Goal: Task Accomplishment & Management: Manage account settings

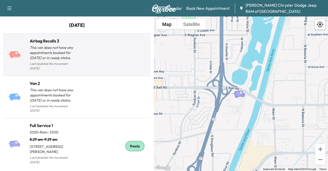
click at [82, 68] on div "Airbag Recalls 3 This van does not have any appointments booked for [DATE] or i…" at bounding box center [77, 55] width 146 height 38
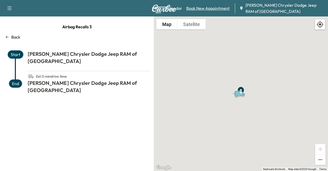
click at [212, 11] on link "Book New Appointment" at bounding box center [208, 8] width 43 height 6
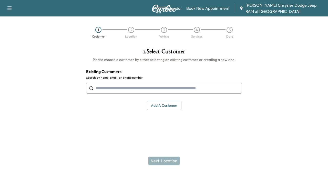
click at [154, 90] on input "text" at bounding box center [164, 88] width 156 height 11
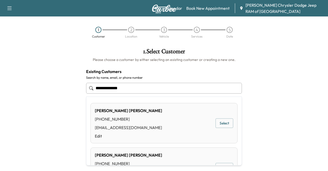
click at [219, 122] on button "Select" at bounding box center [225, 122] width 18 height 9
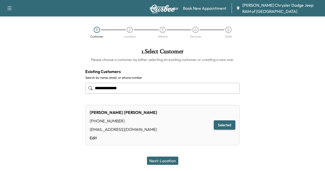
type input "**********"
click at [173, 158] on button "Next: Location" at bounding box center [162, 160] width 31 height 8
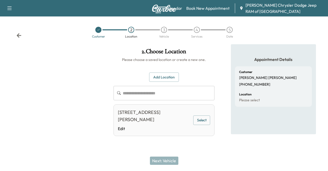
click at [204, 120] on button "Select" at bounding box center [201, 119] width 17 height 9
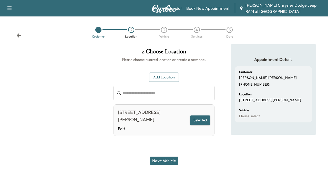
click at [164, 161] on button "Next: Vehicle" at bounding box center [164, 160] width 28 height 8
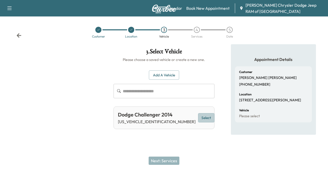
click at [200, 115] on button "Select" at bounding box center [206, 117] width 16 height 9
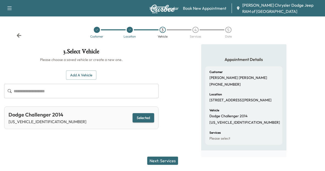
click at [169, 160] on button "Next: Services" at bounding box center [162, 160] width 31 height 8
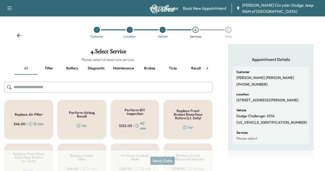
click at [69, 114] on h5 "Perform Airbag Recall" at bounding box center [82, 114] width 32 height 7
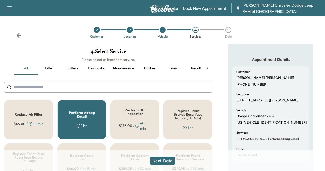
click at [93, 114] on h5 "Perform Airbag Recall" at bounding box center [82, 114] width 32 height 7
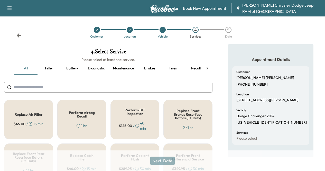
click at [91, 90] on input "text" at bounding box center [108, 87] width 208 height 11
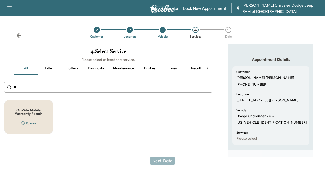
type input "***"
click at [45, 114] on div "On-Site Mobile Warranty Repair 10 min" at bounding box center [28, 117] width 49 height 34
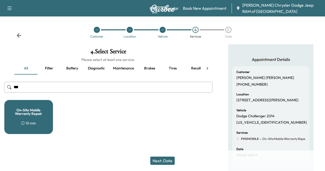
click at [27, 87] on input "***" at bounding box center [108, 87] width 208 height 11
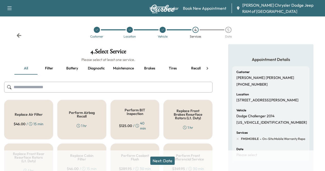
click at [88, 125] on div "Perform Airbag Recall 1 hr" at bounding box center [81, 120] width 49 height 40
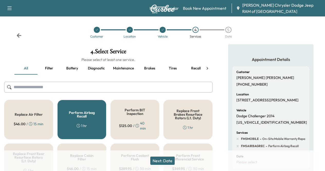
click at [166, 160] on button "Next: Date" at bounding box center [162, 160] width 24 height 8
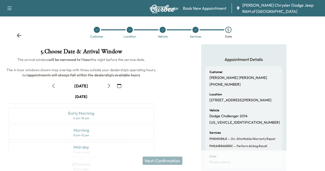
scroll to position [86, 0]
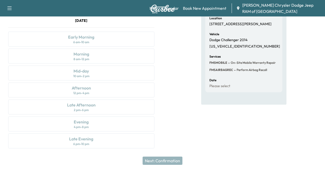
click at [158, 43] on div "[DATE] Early Morning 6 am - 10 am Morning 8 am - 12 pm Mid-day 10 am - 2 pm Aft…" at bounding box center [81, 84] width 154 height 132
click at [158, 49] on div "[DATE] Early Morning 6 am - 10 am Morning 8 am - 12 pm Mid-day 10 am - 2 pm Aft…" at bounding box center [81, 84] width 154 height 132
click at [158, 64] on div "[DATE] Early Morning 6 am - 10 am Morning 8 am - 12 pm Mid-day 10 am - 2 pm Aft…" at bounding box center [81, 84] width 154 height 132
click at [158, 69] on div "[DATE] Early Morning 6 am - 10 am Morning 8 am - 12 pm Mid-day 10 am - 2 pm Aft…" at bounding box center [81, 84] width 154 height 132
click at [158, 88] on div "[DATE] Early Morning 6 am - 10 am Morning 8 am - 12 pm Mid-day 10 am - 2 pm Aft…" at bounding box center [81, 84] width 154 height 132
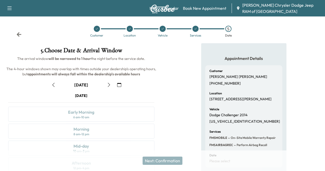
scroll to position [0, 0]
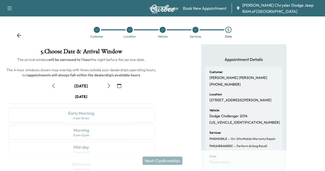
click at [111, 88] on icon "button" at bounding box center [109, 86] width 4 height 4
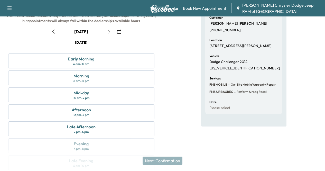
scroll to position [56, 0]
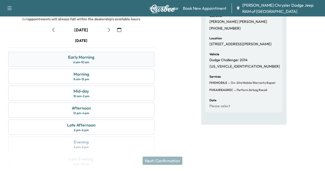
click at [89, 64] on div "6 am - 10 am" at bounding box center [81, 62] width 16 height 4
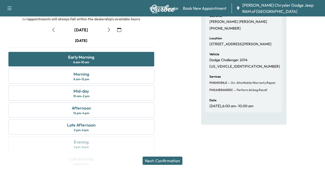
click at [169, 158] on button "Next: Confirmation" at bounding box center [162, 160] width 40 height 8
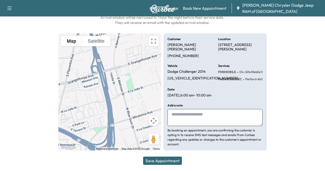
click at [170, 161] on button "Save Appointment" at bounding box center [162, 160] width 39 height 8
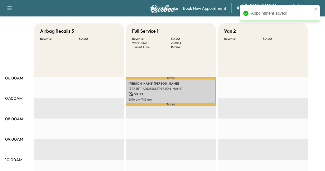
scroll to position [56, 0]
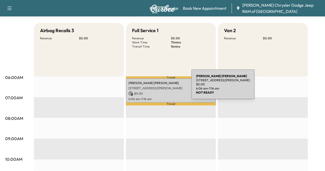
click at [153, 87] on p "[STREET_ADDRESS][PERSON_NAME]" at bounding box center [170, 88] width 85 height 4
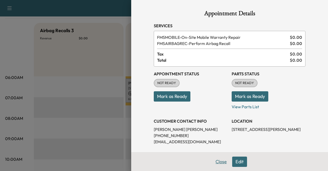
click at [212, 162] on button "Close" at bounding box center [221, 161] width 18 height 10
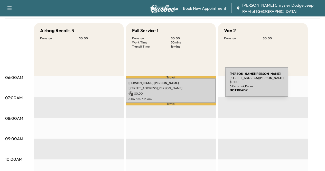
click at [186, 85] on div "[PERSON_NAME] [STREET_ADDRESS][PERSON_NAME] $ 0.00 6:06 am - 7:16 am" at bounding box center [171, 90] width 90 height 24
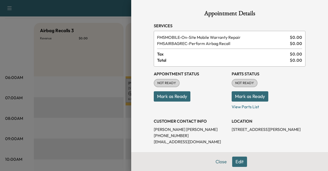
click at [168, 99] on button "Mark as Ready" at bounding box center [172, 96] width 37 height 10
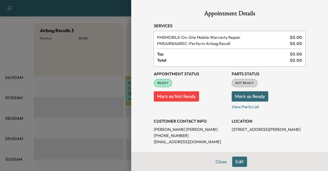
click at [232, 95] on button "Mark as Ready" at bounding box center [250, 96] width 37 height 10
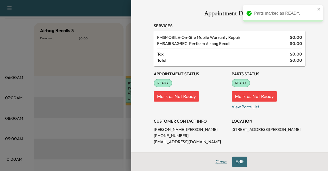
click at [219, 161] on button "Close" at bounding box center [221, 161] width 18 height 10
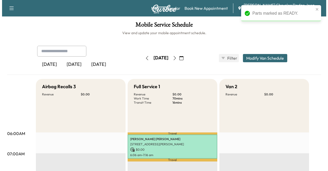
scroll to position [1, 0]
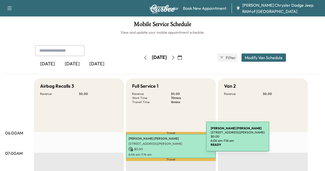
click at [167, 139] on p "[PERSON_NAME]" at bounding box center [170, 138] width 85 height 4
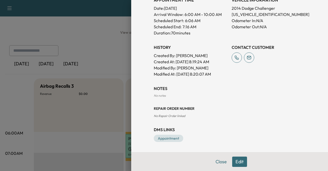
scroll to position [0, 0]
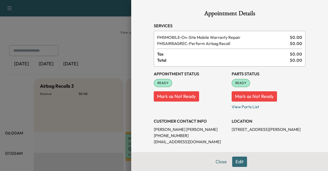
click at [234, 163] on button "Edit" at bounding box center [239, 161] width 15 height 10
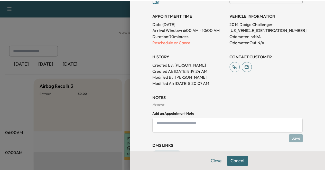
scroll to position [174, 0]
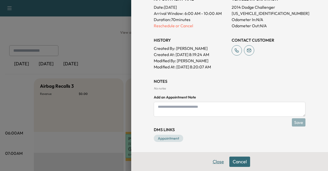
click at [216, 160] on button "Close" at bounding box center [219, 161] width 18 height 10
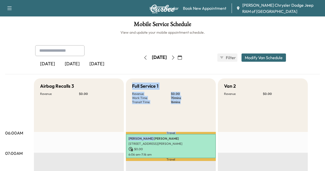
drag, startPoint x: 138, startPoint y: 140, endPoint x: 67, endPoint y: 139, distance: 70.8
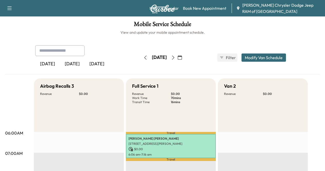
click at [66, 84] on h5 "Airbag Recalls 3" at bounding box center [57, 85] width 34 height 7
click at [6, 9] on button "button" at bounding box center [9, 8] width 11 height 8
click at [236, 59] on div "[DATE] [DATE] [DATE] [DATE] October 2025 S M T W T F S 28 29 30 1 2 3 4 5 6 7 8…" at bounding box center [162, 57] width 263 height 25
click at [193, 7] on link "Book New Appointment" at bounding box center [204, 8] width 43 height 6
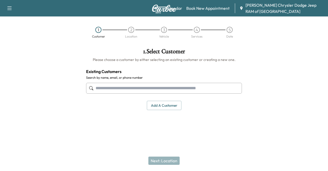
click at [260, 11] on span "[PERSON_NAME] Chrysler Dodge Jeep RAM of [GEOGRAPHIC_DATA]" at bounding box center [285, 8] width 79 height 12
click at [158, 9] on link "Map Beta" at bounding box center [157, 8] width 8 height 6
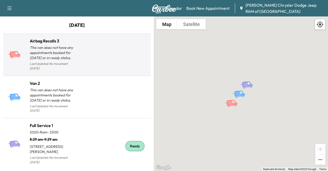
click at [113, 52] on div at bounding box center [113, 57] width 72 height 30
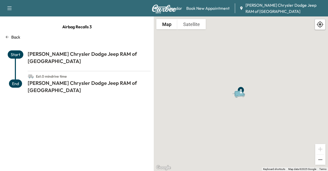
click at [96, 83] on div "[PERSON_NAME] Chrysler Dodge Jeep RAM of [GEOGRAPHIC_DATA]" at bounding box center [89, 89] width 123 height 21
click at [8, 38] on icon at bounding box center [7, 37] width 4 height 4
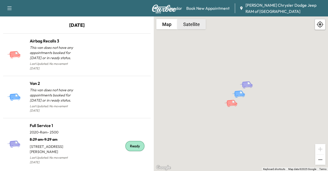
click at [189, 25] on button "Satellite" at bounding box center [192, 24] width 28 height 10
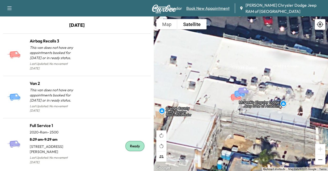
click at [196, 9] on link "Book New Appointment" at bounding box center [208, 8] width 43 height 6
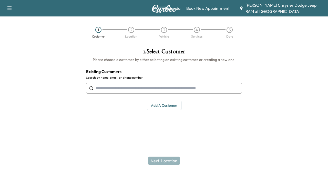
click at [9, 9] on icon "button" at bounding box center [9, 8] width 6 height 6
click at [19, 14] on div "Support Log Out" at bounding box center [18, 23] width 24 height 23
click at [15, 20] on link "Support" at bounding box center [17, 18] width 19 height 6
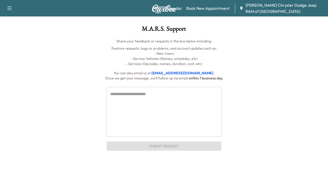
click at [9, 9] on icon "button" at bounding box center [9, 8] width 6 height 6
click at [169, 7] on link "Calendar" at bounding box center [173, 8] width 17 height 6
